Goal: Information Seeking & Learning: Find specific page/section

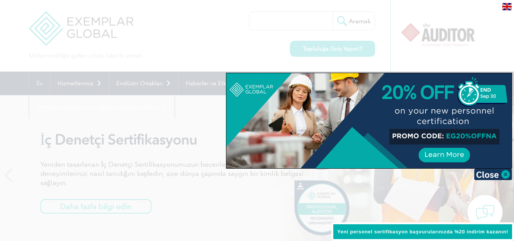
click at [508, 174] on img at bounding box center [493, 174] width 38 height 11
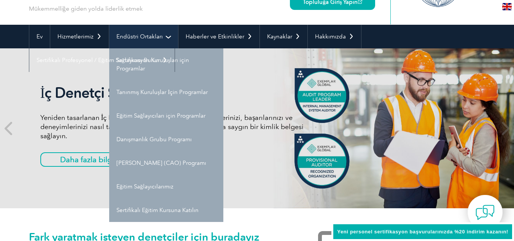
scroll to position [76, 0]
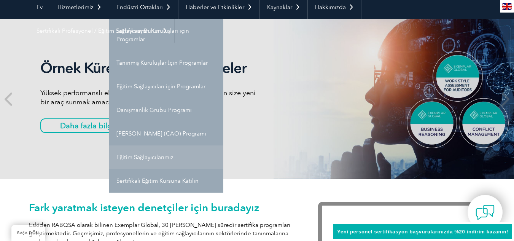
click at [150, 154] on font "Eğitim Sağlayıcılarımız" at bounding box center [145, 157] width 57 height 7
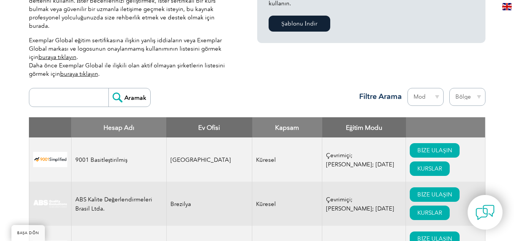
scroll to position [238, 0]
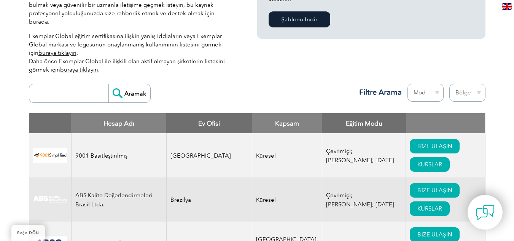
click at [479, 84] on select "Bölge [GEOGRAPHIC_DATA] [GEOGRAPHIC_DATA] [GEOGRAPHIC_DATA] [GEOGRAPHIC_DATA] […" at bounding box center [468, 93] width 36 height 18
select select "[GEOGRAPHIC_DATA]"
click at [450, 84] on select "Bölge [GEOGRAPHIC_DATA] [GEOGRAPHIC_DATA] [GEOGRAPHIC_DATA] [GEOGRAPHIC_DATA] […" at bounding box center [468, 93] width 36 height 18
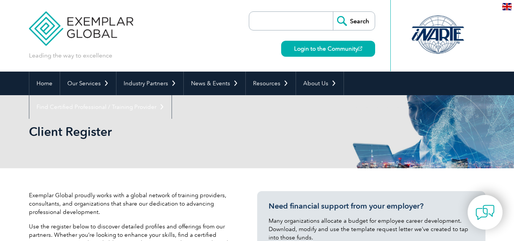
select select "[GEOGRAPHIC_DATA]"
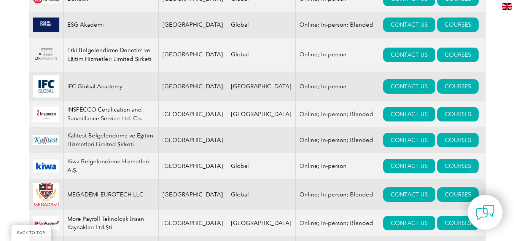
scroll to position [609, 0]
